Goal: Check status: Check status

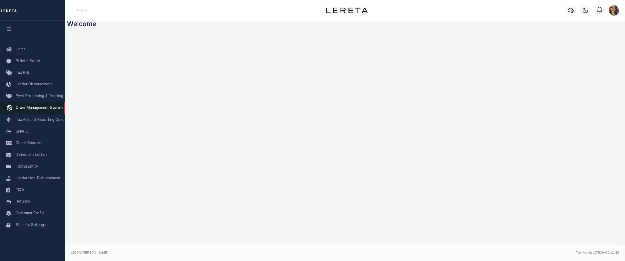
click at [40, 107] on span "Order Management System" at bounding box center [39, 108] width 47 height 4
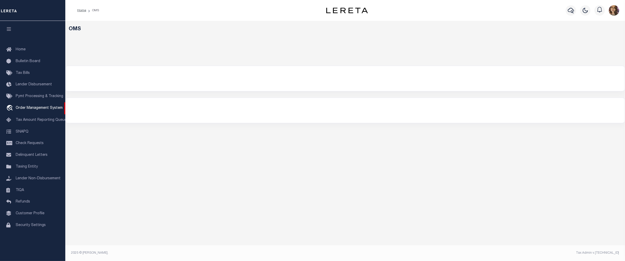
select select "200"
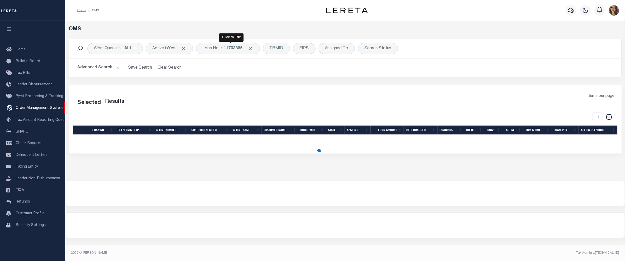
select select "200"
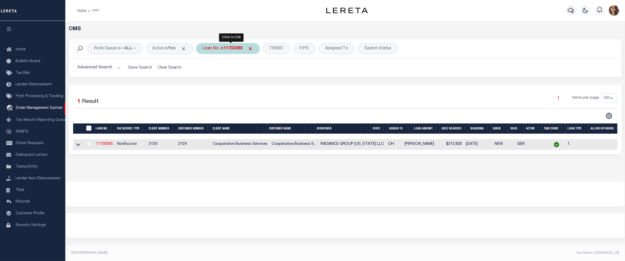
click at [228, 50] on b "11703365" at bounding box center [233, 49] width 19 height 4
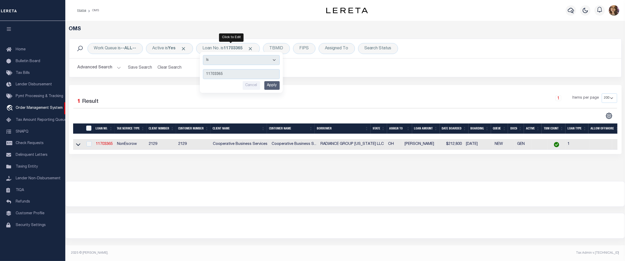
type input "11703365"
